Goal: Task Accomplishment & Management: Manage account settings

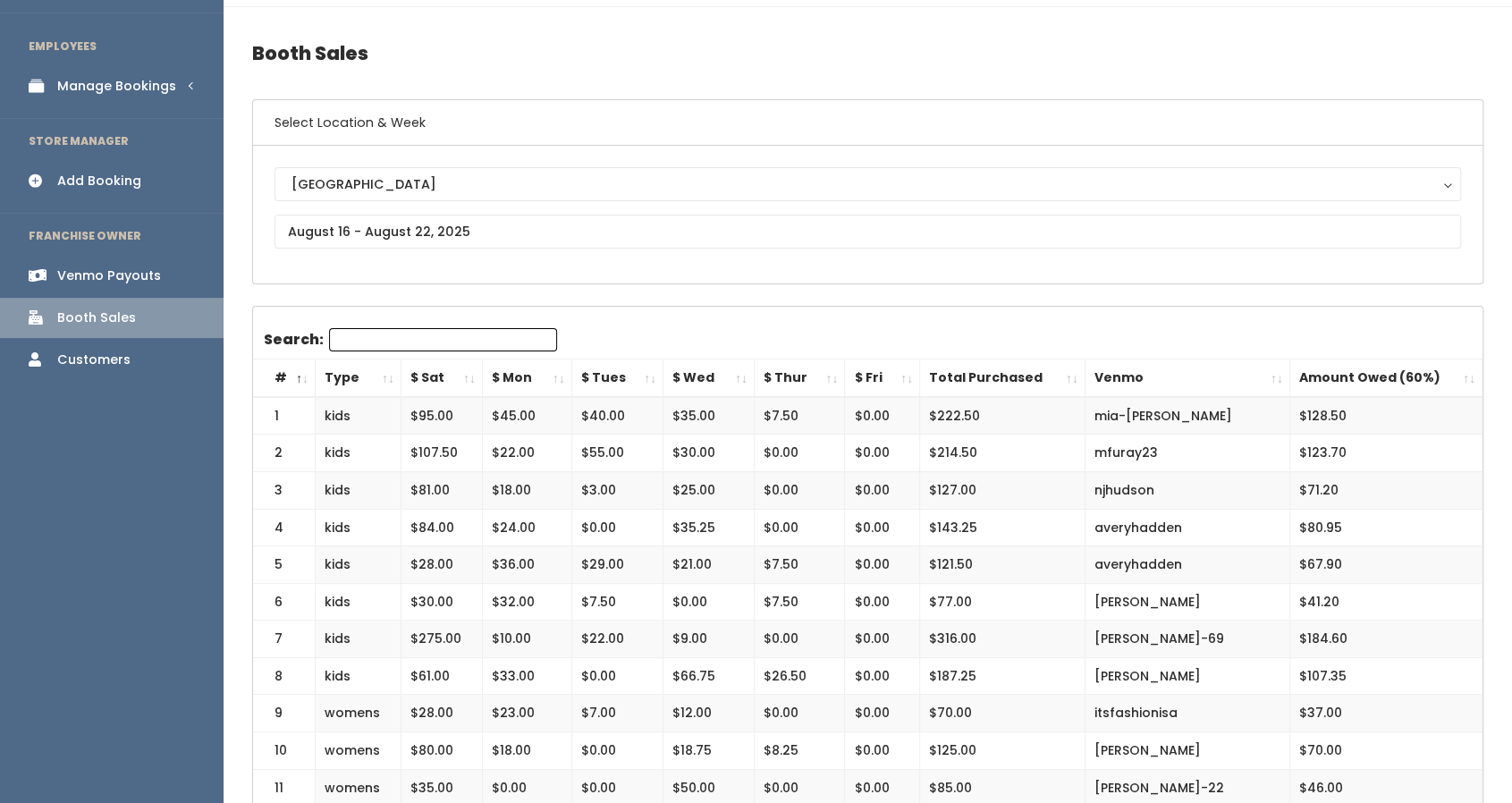
scroll to position [46, 0]
click at [111, 180] on div "Add Booking" at bounding box center [99, 181] width 84 height 19
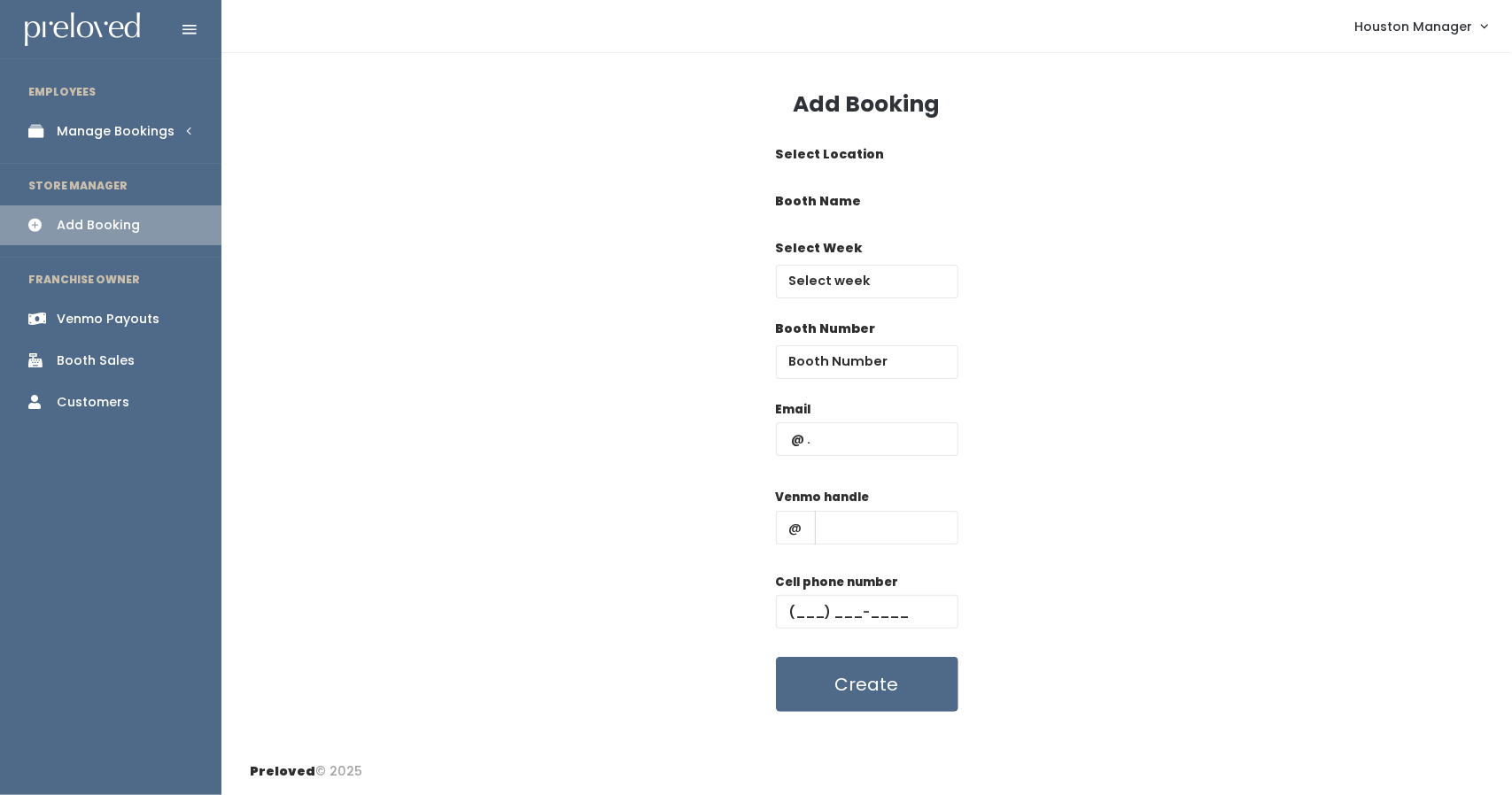
click at [109, 129] on div "Manage Bookings" at bounding box center [116, 131] width 118 height 19
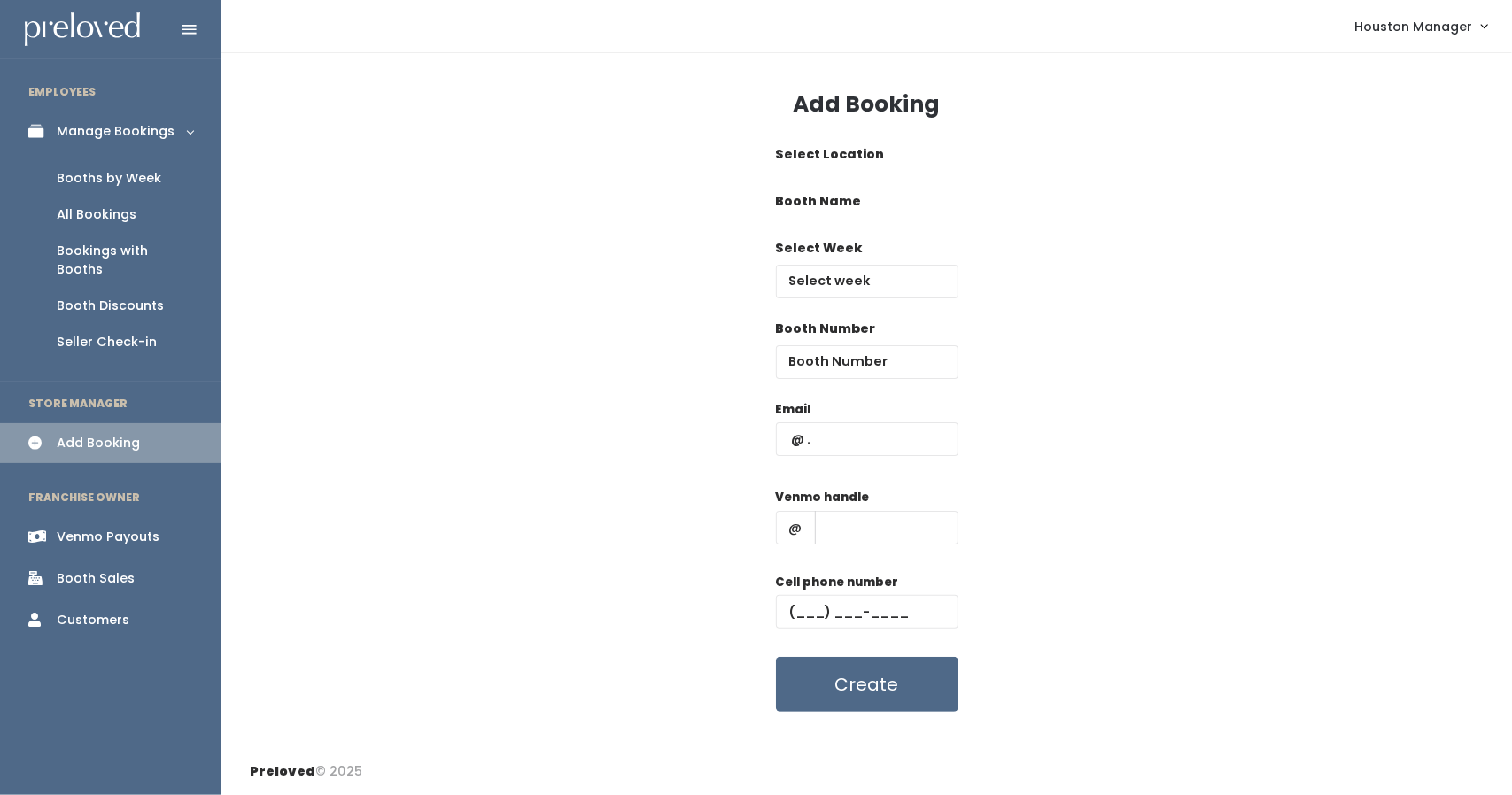
click at [130, 176] on div "Booths by Week" at bounding box center [109, 178] width 104 height 19
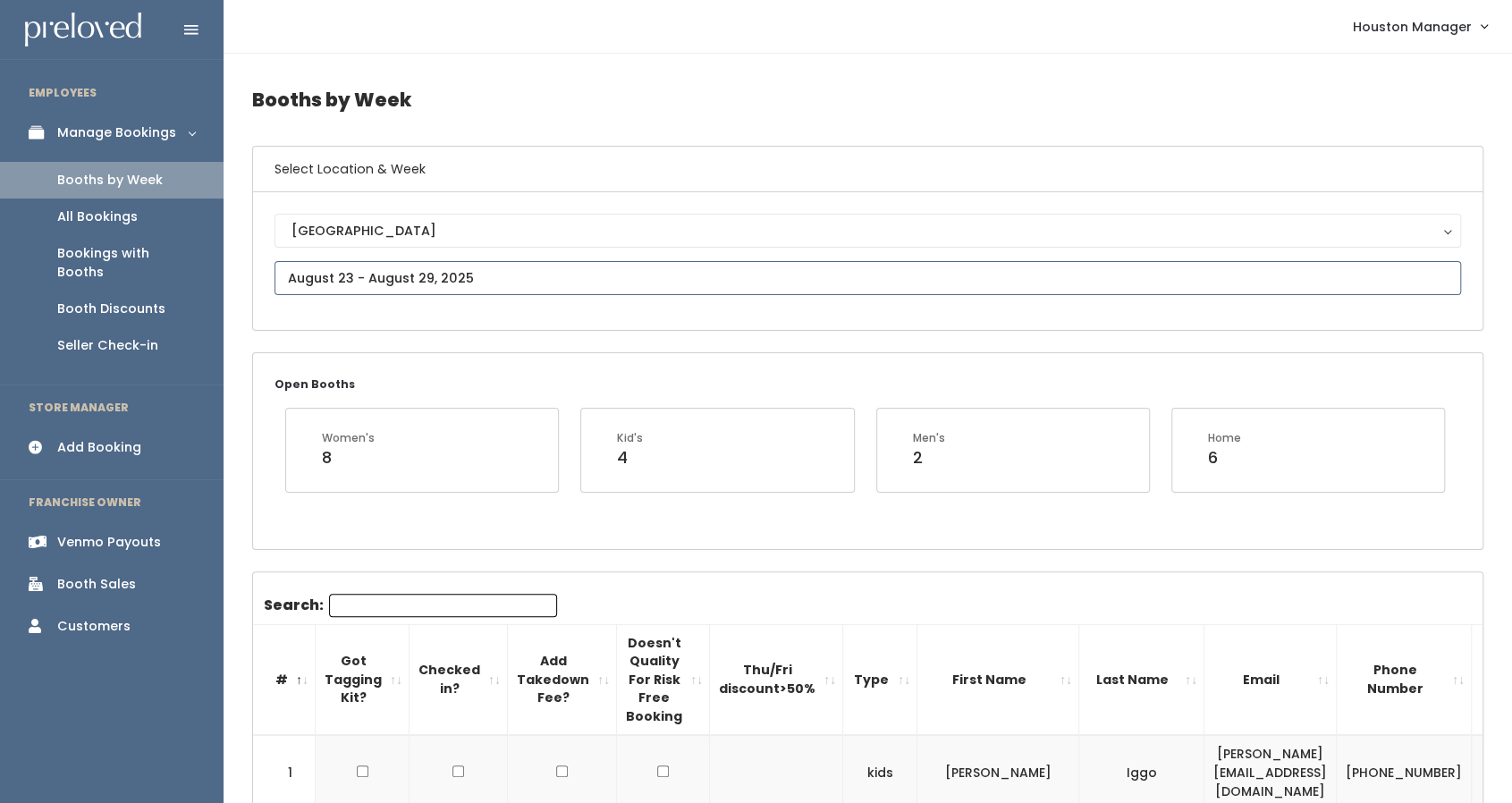
click at [364, 281] on input "text" at bounding box center [868, 278] width 1187 height 34
type input "August 16 to August 22"
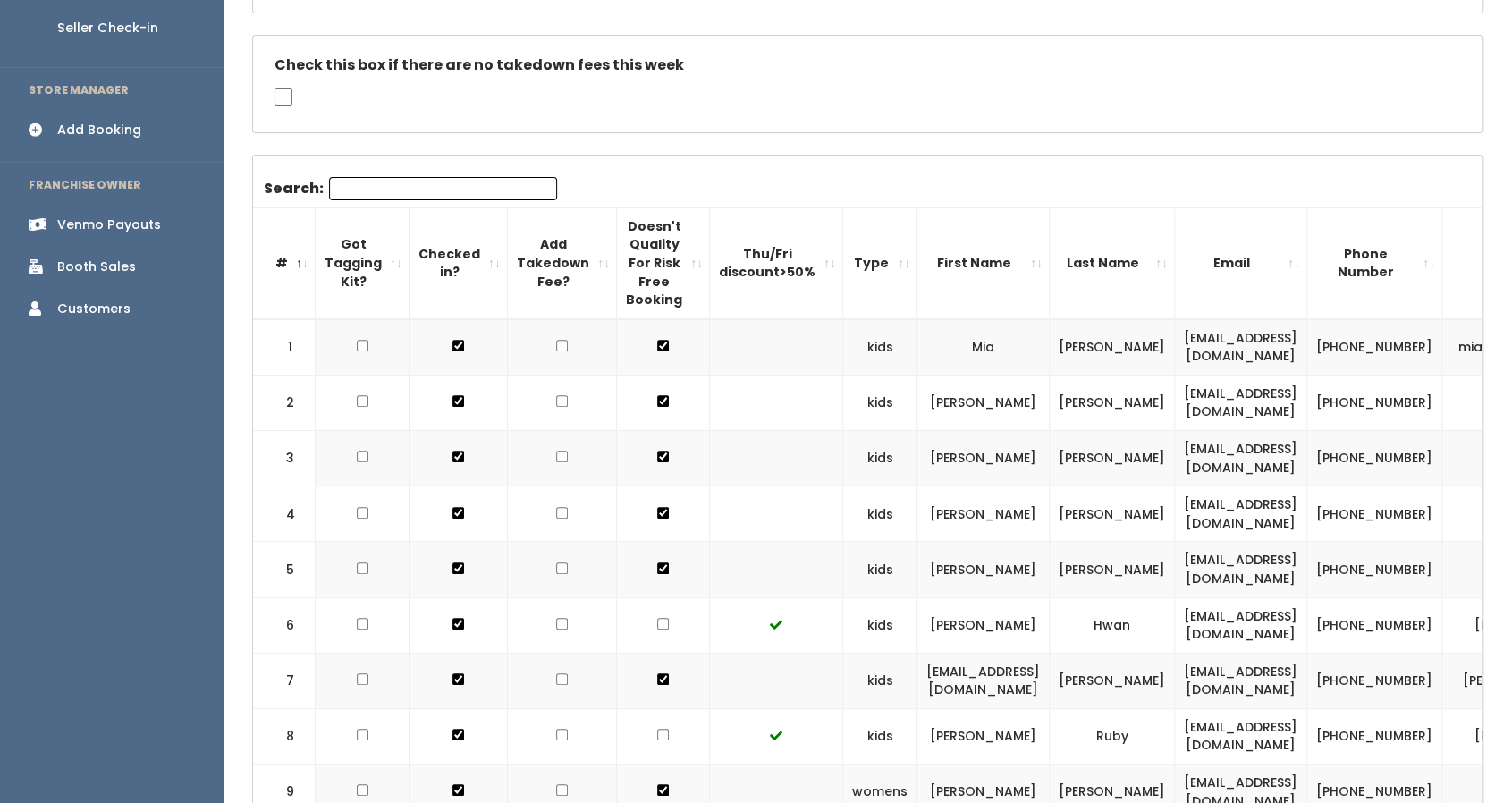
scroll to position [305, 0]
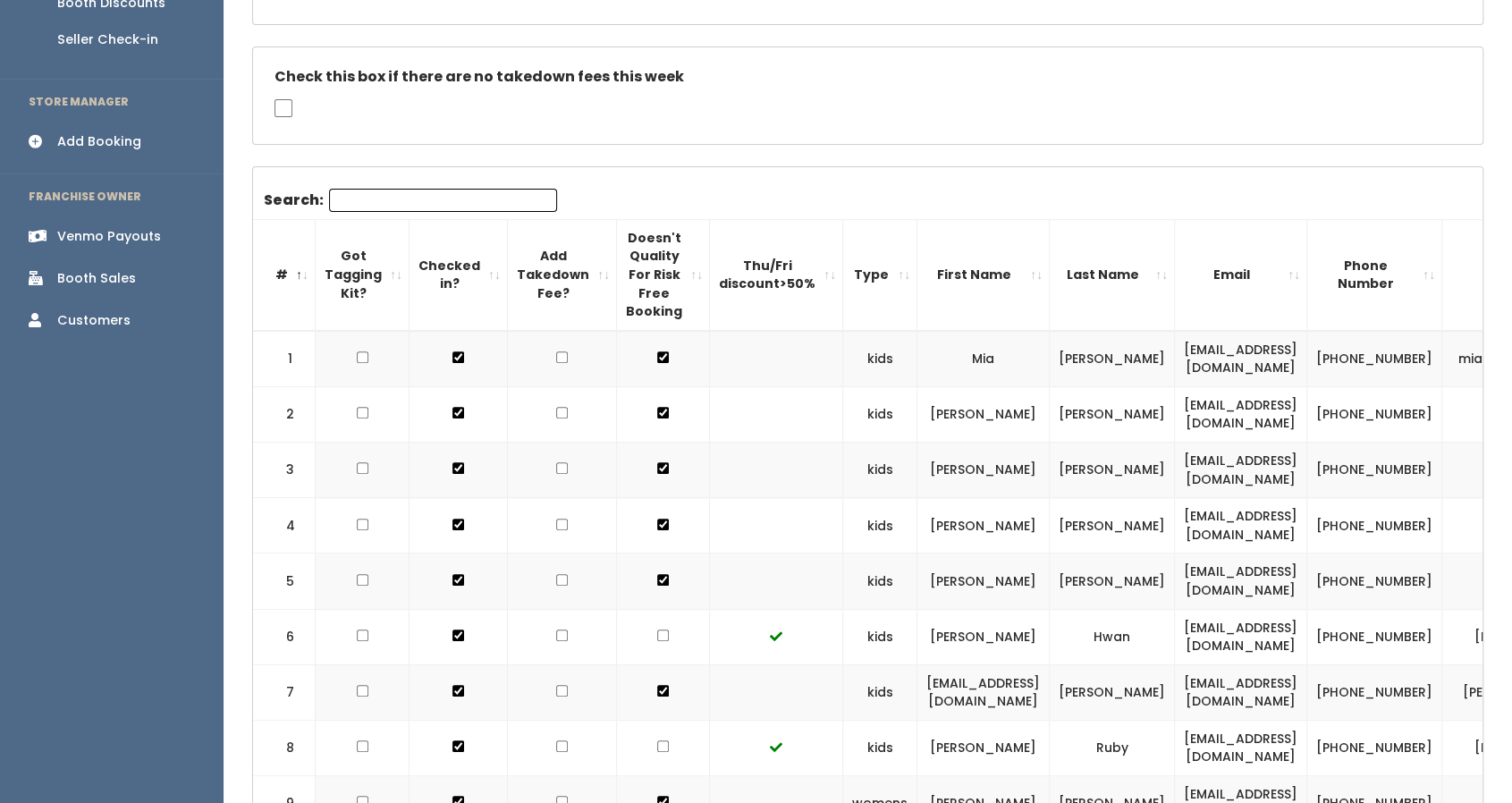
click at [114, 269] on div "Booth Sales" at bounding box center [96, 278] width 78 height 19
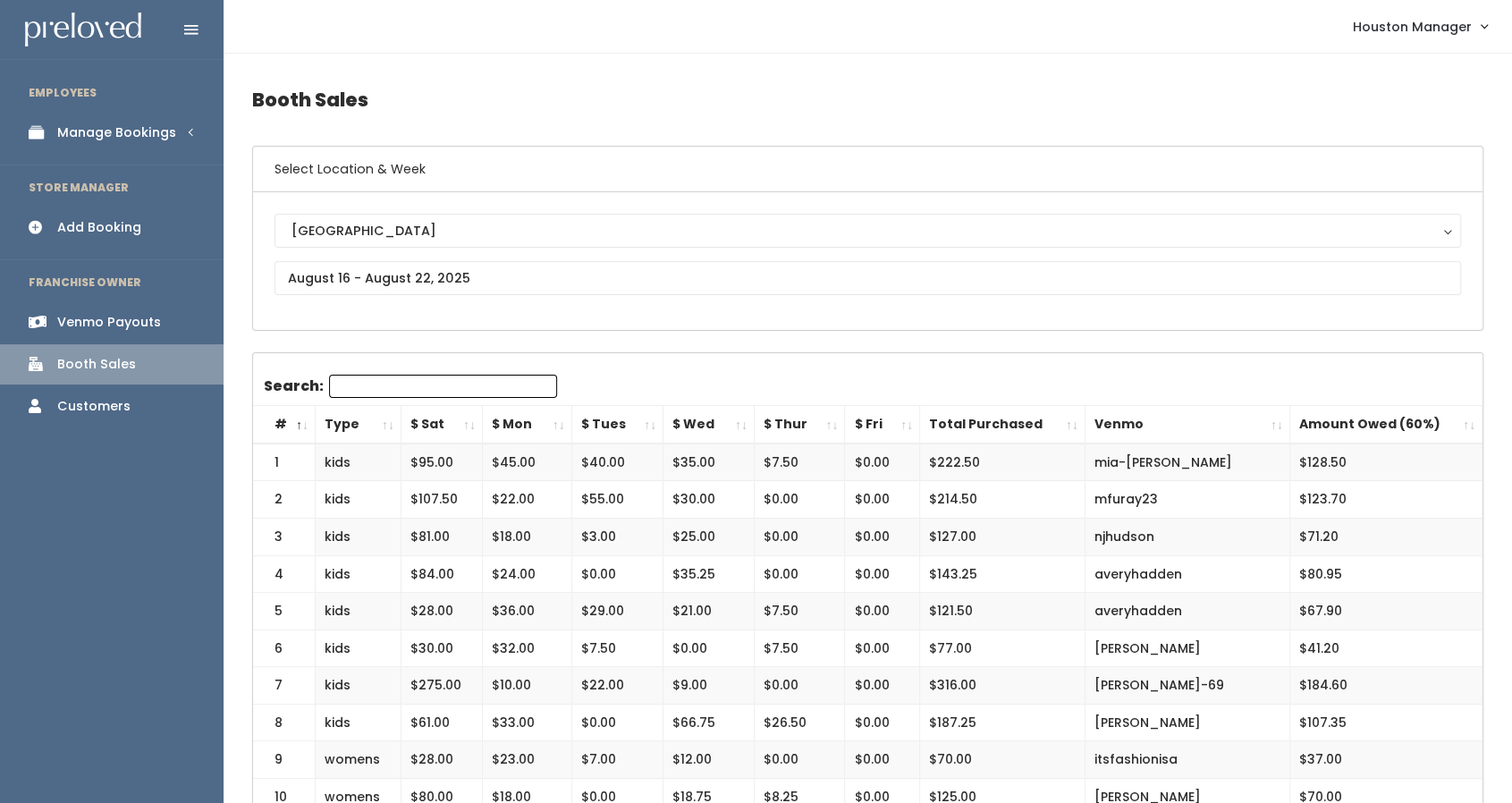
scroll to position [1, 0]
